Goal: Information Seeking & Learning: Learn about a topic

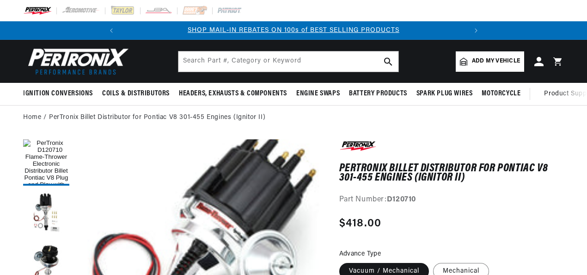
scroll to position [46, 0]
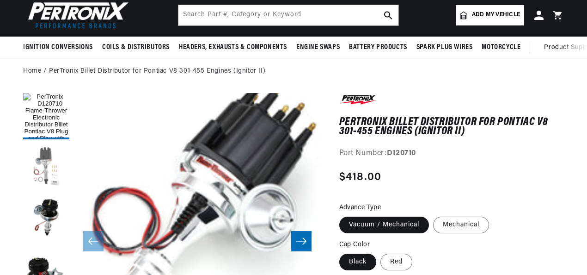
click at [45, 162] on button "Load image 2 in gallery view" at bounding box center [46, 167] width 46 height 46
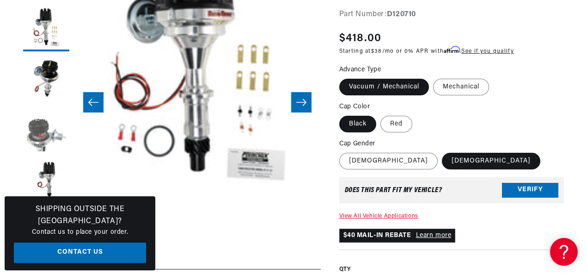
scroll to position [0, 0]
click at [48, 141] on button "Load image 4 in gallery view" at bounding box center [46, 130] width 46 height 46
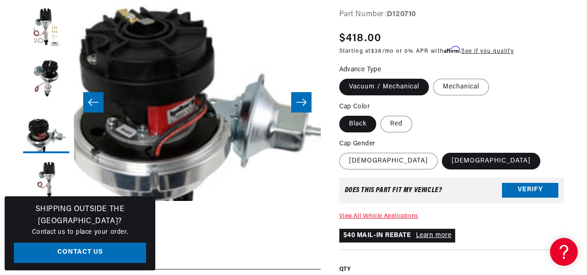
scroll to position [0, 345]
click at [52, 174] on button "Load image 5 in gallery view" at bounding box center [46, 181] width 46 height 46
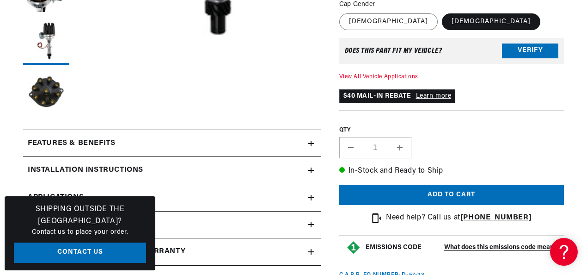
scroll to position [370, 0]
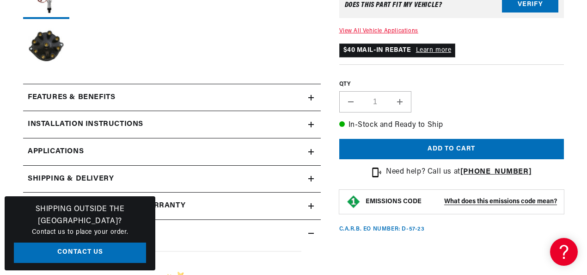
click at [313, 98] on icon at bounding box center [312, 98] width 6 height 0
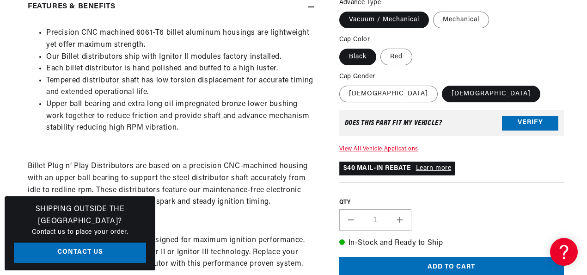
scroll to position [0, 0]
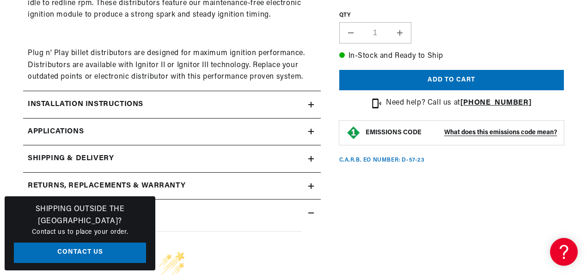
click at [309, 106] on icon at bounding box center [312, 105] width 6 height 6
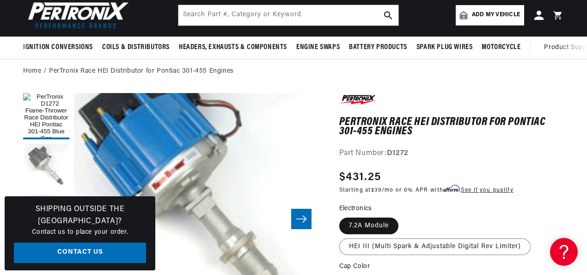
click at [49, 160] on button "Load image 2 in gallery view" at bounding box center [46, 167] width 46 height 46
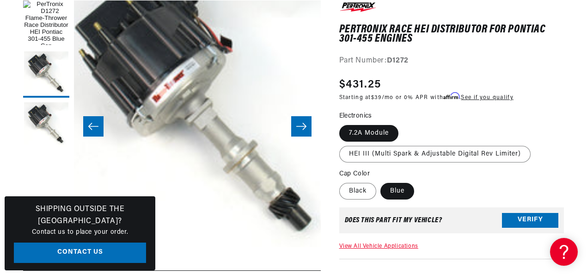
scroll to position [25, 247]
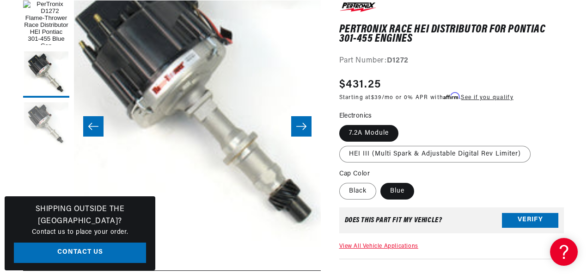
click at [41, 136] on button "Load image 3 in gallery view" at bounding box center [46, 125] width 46 height 46
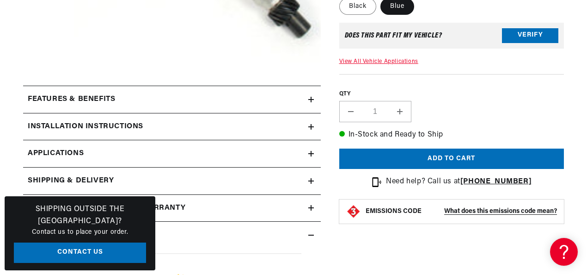
scroll to position [324, 0]
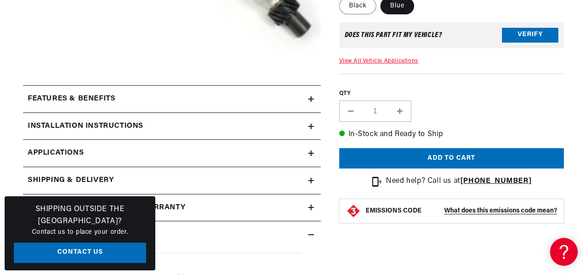
click at [313, 96] on summary "Features & Benefits" at bounding box center [172, 99] width 298 height 27
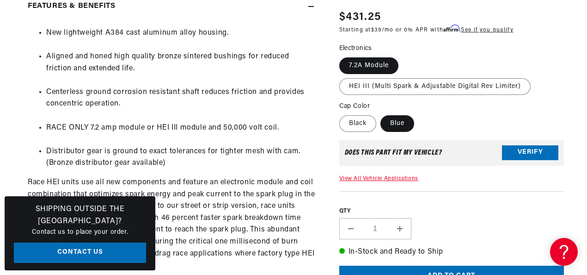
scroll to position [0, 345]
